Goal: Navigation & Orientation: Find specific page/section

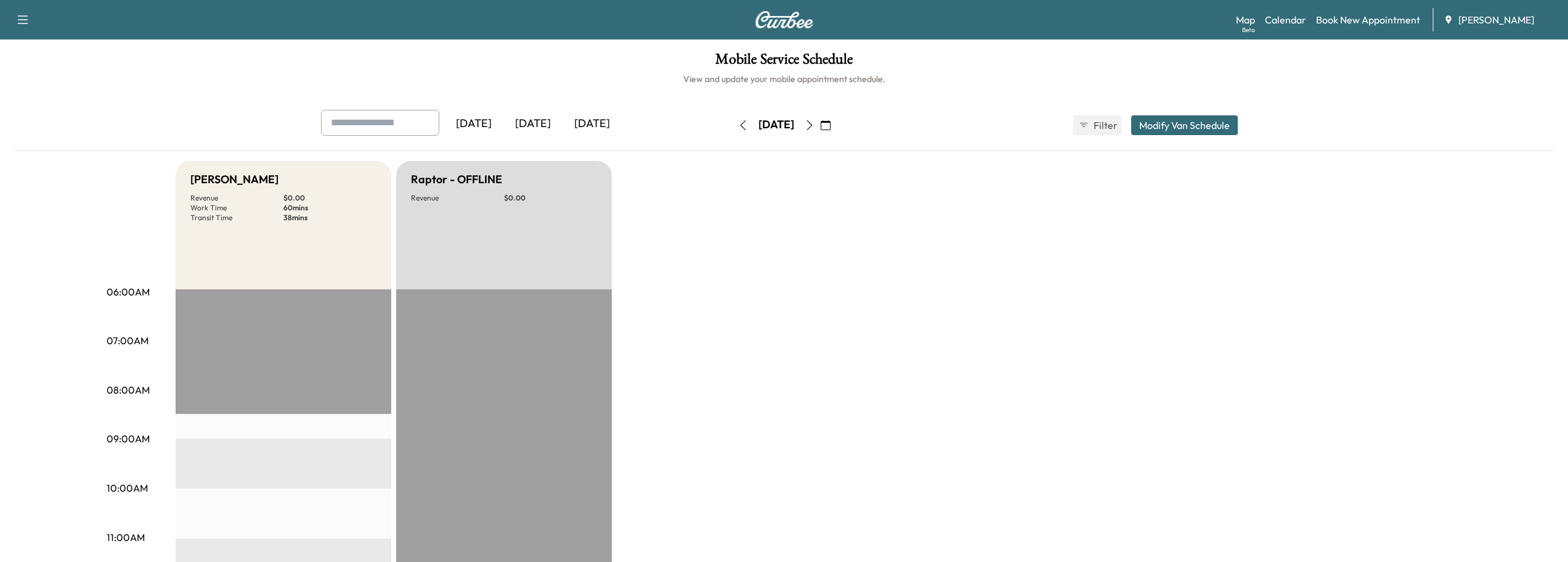
scroll to position [185, 0]
click at [815, 127] on icon "button" at bounding box center [810, 125] width 10 height 10
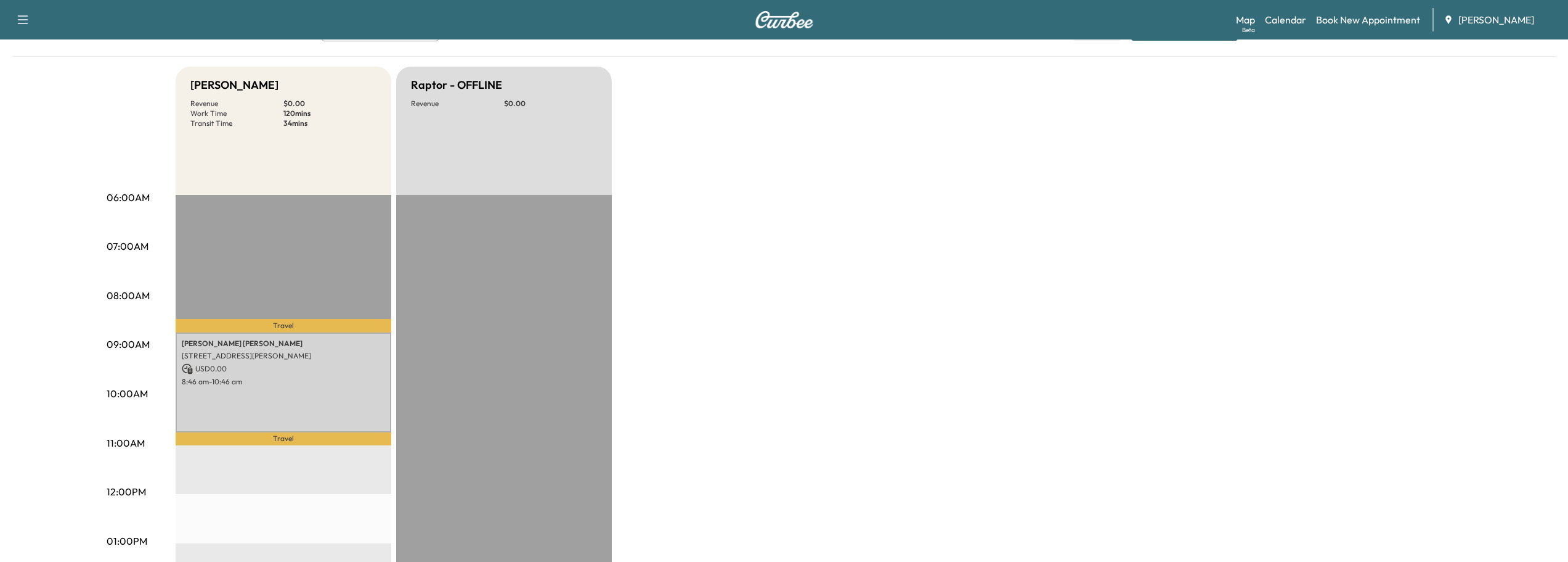
scroll to position [123, 0]
